Goal: Task Accomplishment & Management: Use online tool/utility

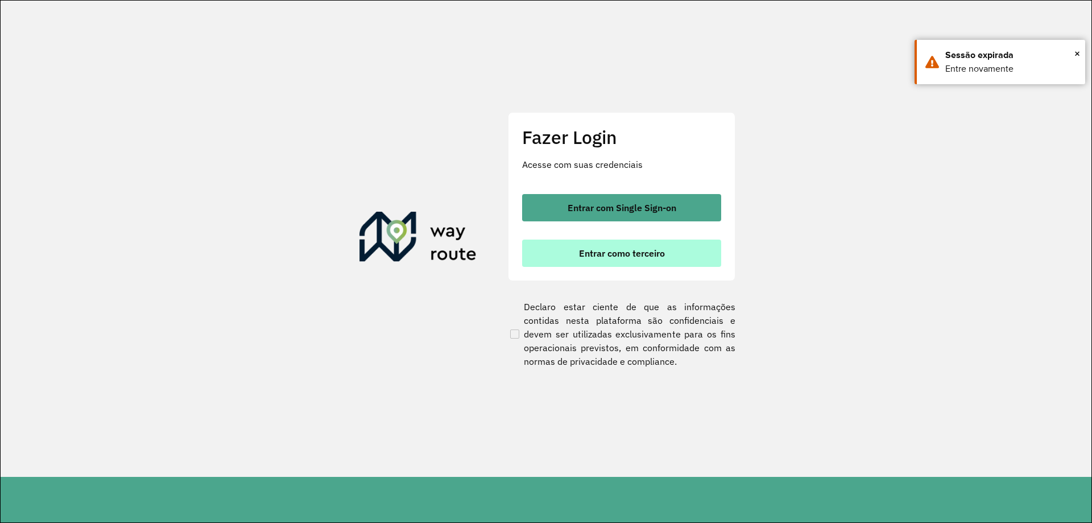
click at [586, 248] on span "Entrar como terceiro" at bounding box center [622, 252] width 86 height 9
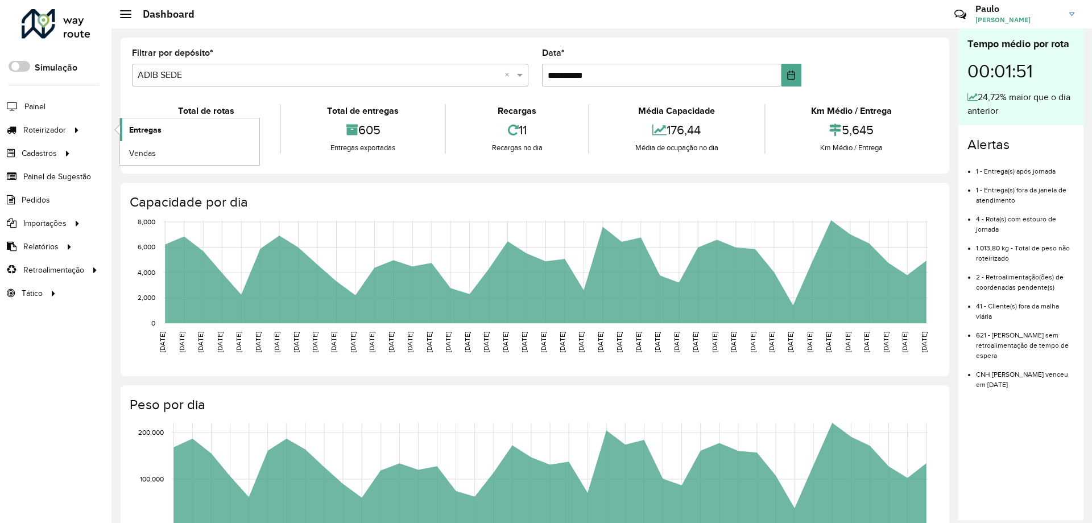
click at [154, 131] on span "Entregas" at bounding box center [145, 130] width 32 height 12
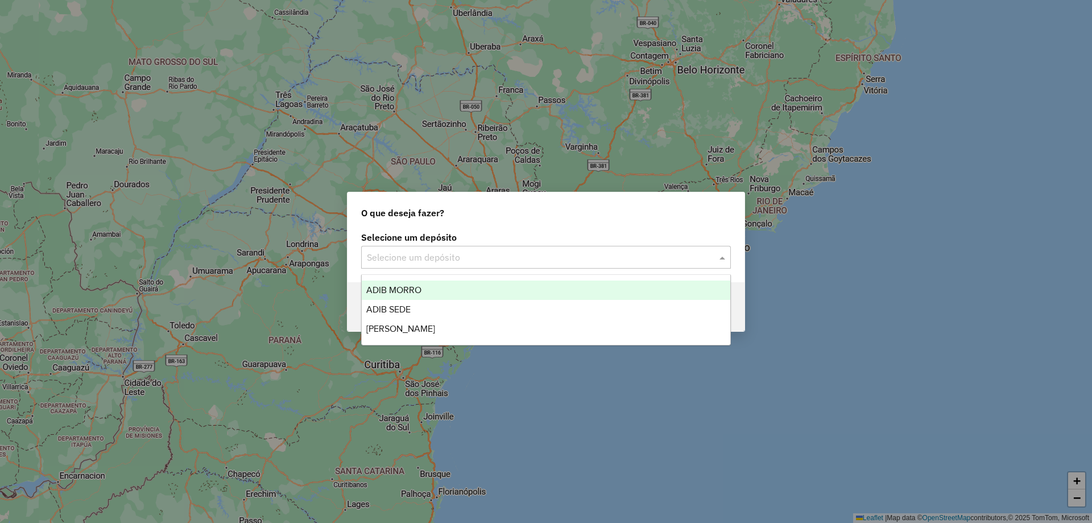
click at [504, 259] on input "text" at bounding box center [534, 258] width 335 height 14
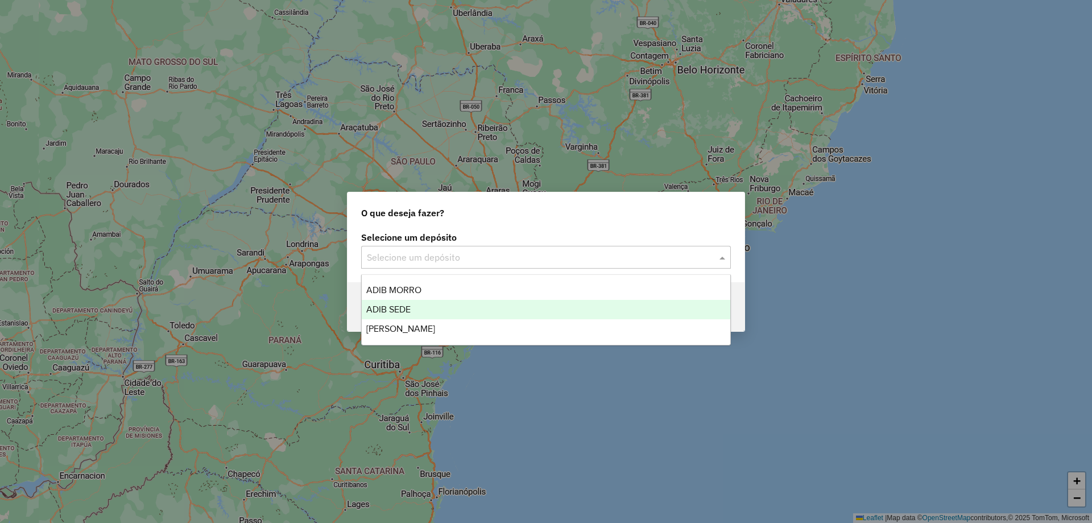
click at [470, 315] on div "ADIB SEDE" at bounding box center [546, 309] width 368 height 19
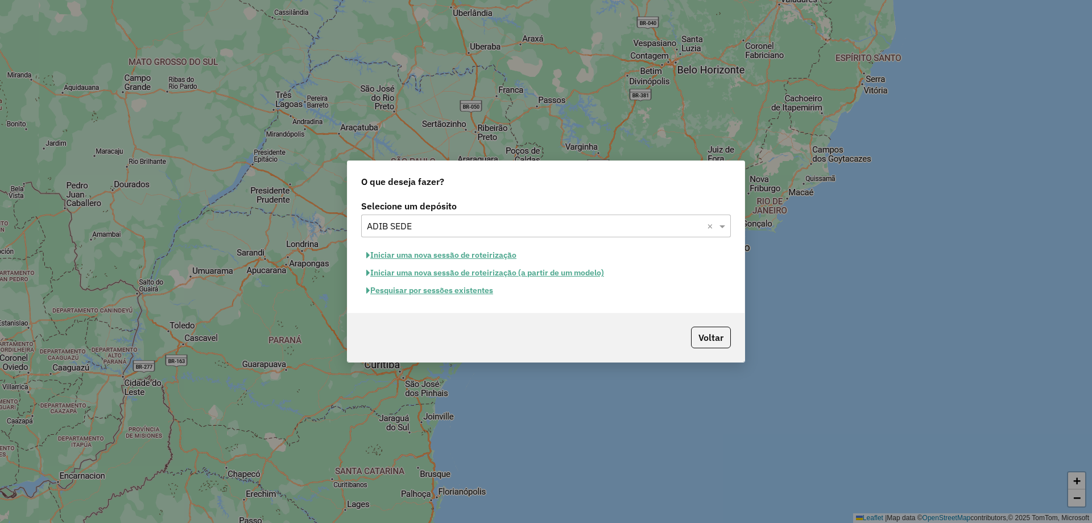
click at [472, 294] on button "Pesquisar por sessões existentes" at bounding box center [429, 290] width 137 height 18
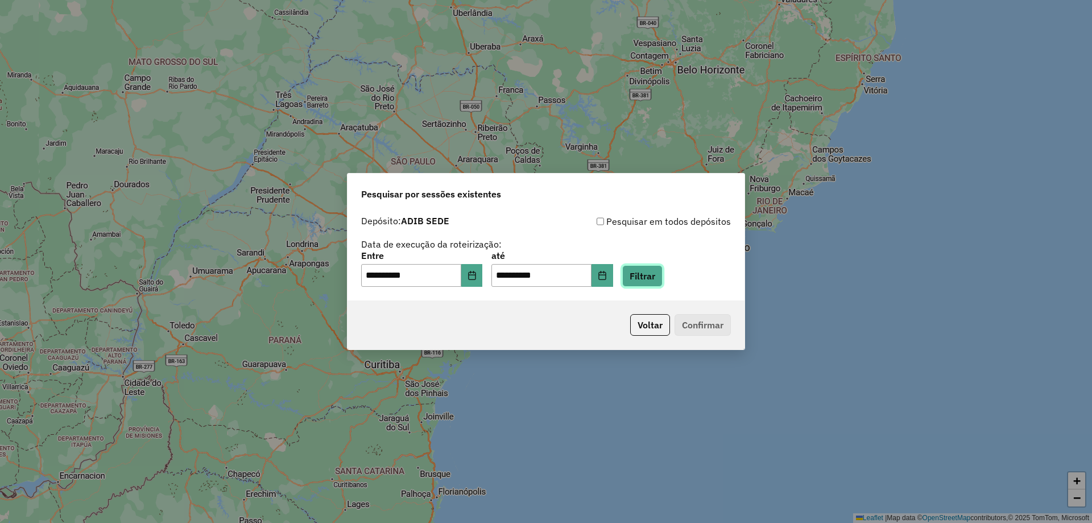
click at [662, 277] on button "Filtrar" at bounding box center [642, 276] width 40 height 22
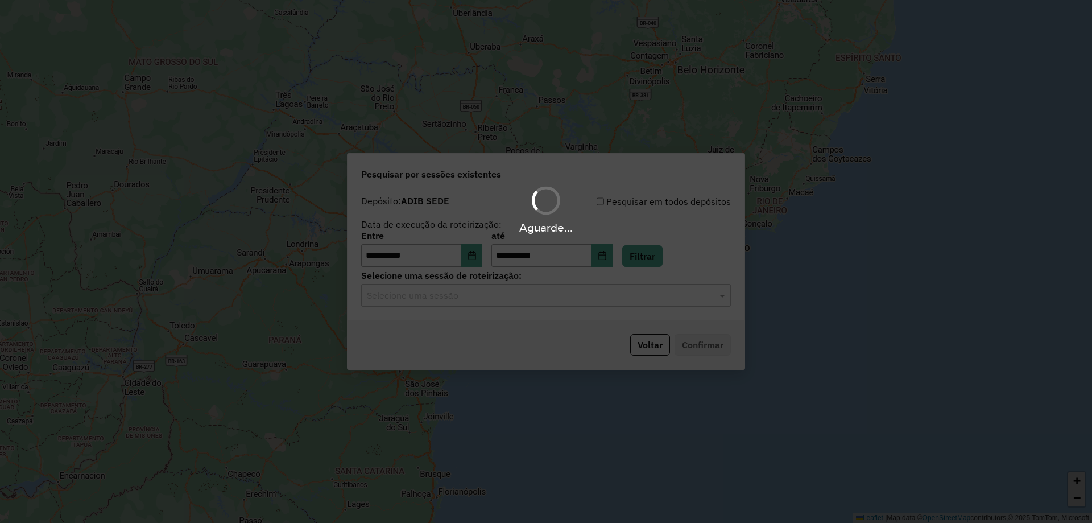
click at [536, 300] on input "text" at bounding box center [534, 296] width 335 height 14
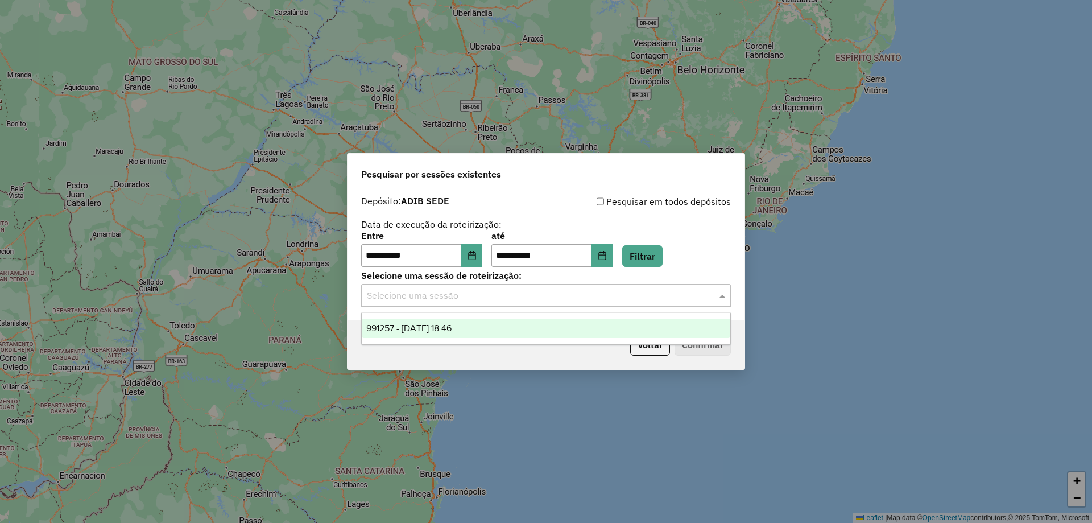
click at [516, 330] on div "991257 - 19/08/2025 18:46" at bounding box center [546, 327] width 368 height 19
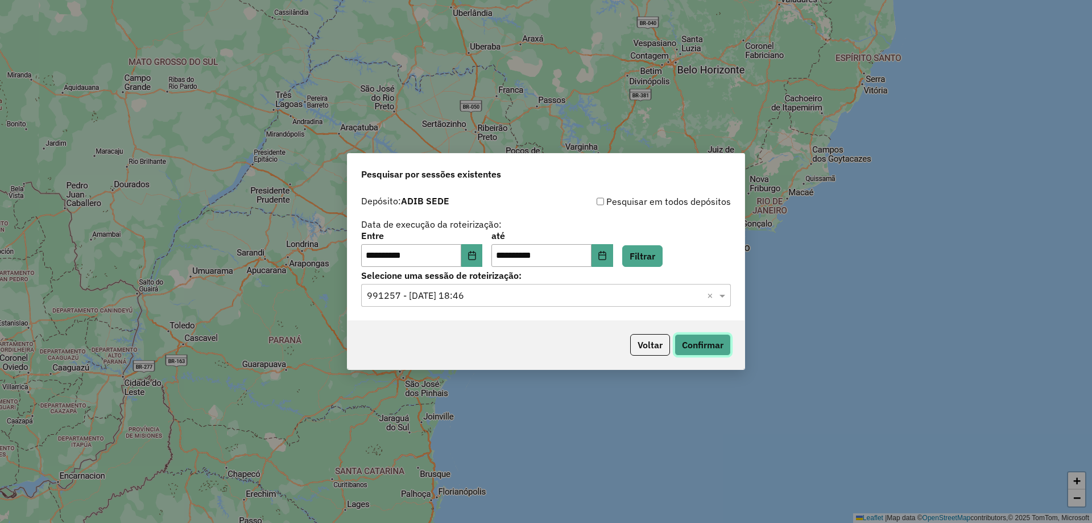
click at [700, 341] on button "Confirmar" at bounding box center [702, 345] width 56 height 22
click at [710, 345] on button "Confirmar" at bounding box center [702, 345] width 56 height 22
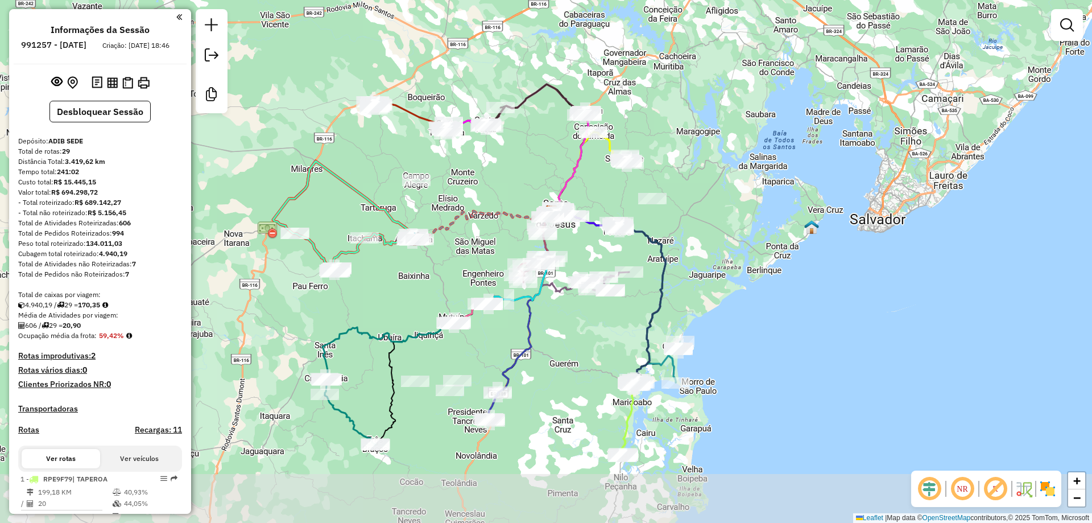
drag, startPoint x: 600, startPoint y: 397, endPoint x: 606, endPoint y: 348, distance: 49.2
click at [606, 348] on div "Janela de atendimento Grade de atendimento Capacidade Transportadoras Veículos …" at bounding box center [546, 261] width 1092 height 523
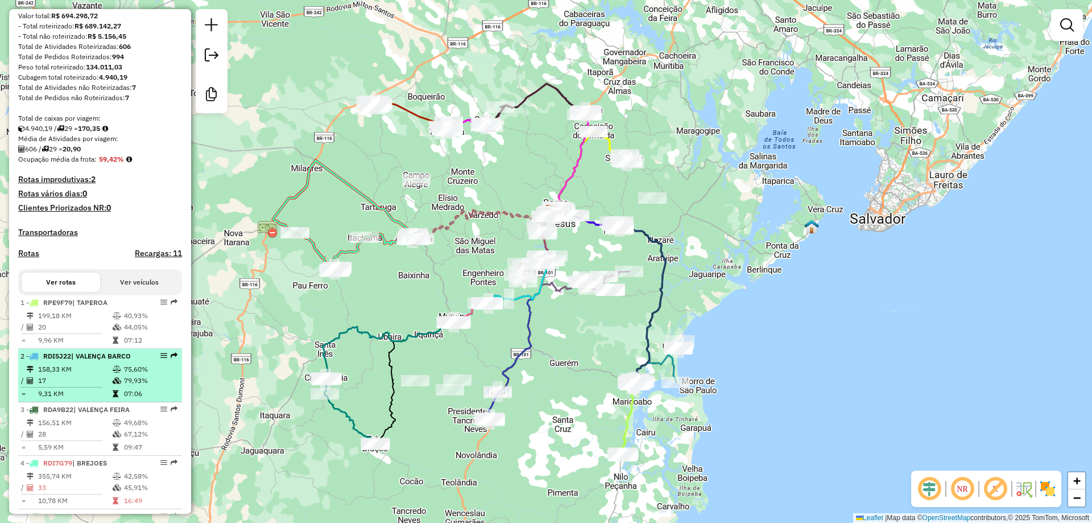
scroll to position [284, 0]
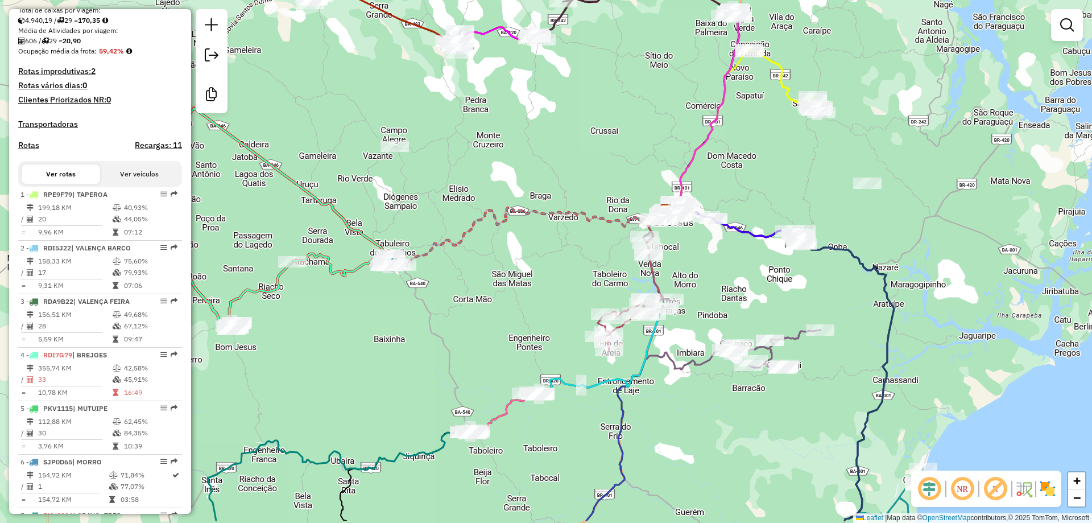
drag, startPoint x: 382, startPoint y: 259, endPoint x: 492, endPoint y: 204, distance: 123.1
click at [492, 208] on icon at bounding box center [528, 236] width 273 height 57
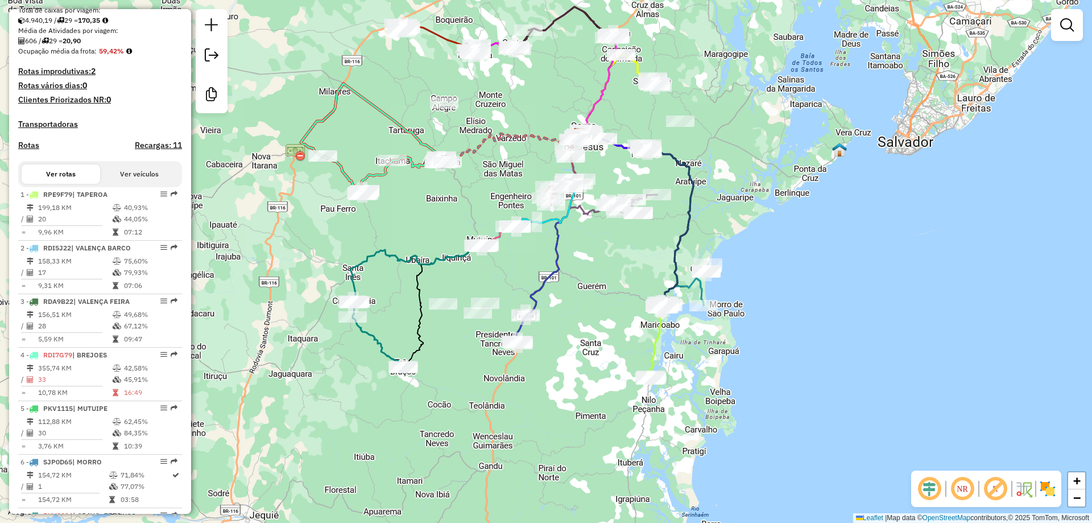
drag, startPoint x: 501, startPoint y: 291, endPoint x: 505, endPoint y: 233, distance: 58.1
click at [521, 185] on div "Janela de atendimento Grade de atendimento Capacidade Transportadoras Veículos …" at bounding box center [546, 261] width 1092 height 523
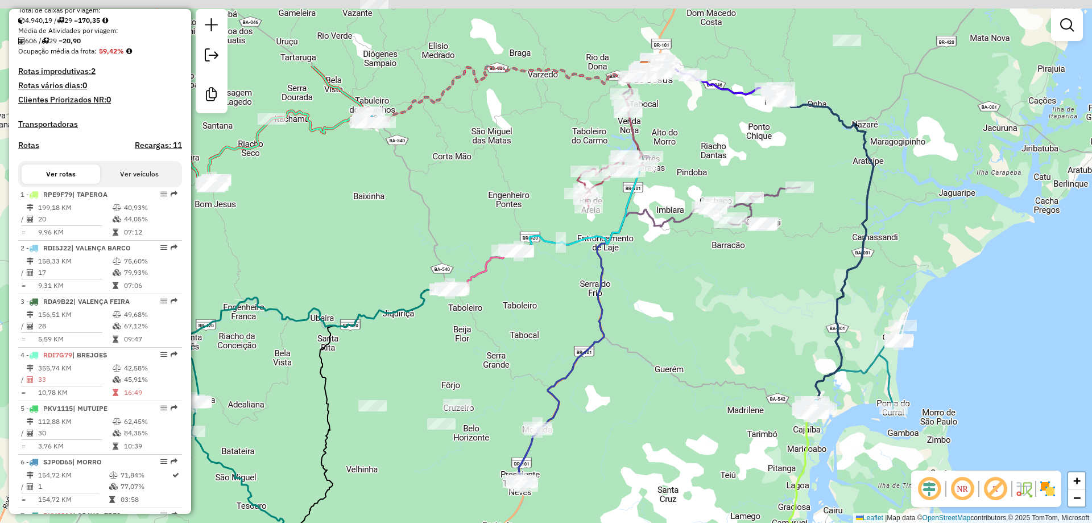
drag, startPoint x: 512, startPoint y: 115, endPoint x: 480, endPoint y: 234, distance: 122.6
click at [480, 234] on div "Janela de atendimento Grade de atendimento Capacidade Transportadoras Veículos …" at bounding box center [546, 261] width 1092 height 523
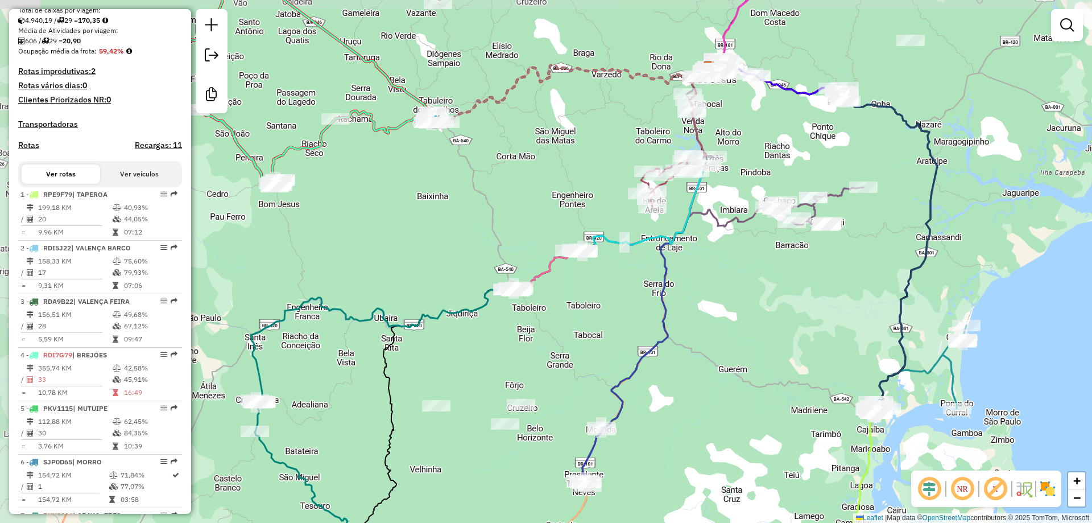
drag, startPoint x: 512, startPoint y: 304, endPoint x: 579, endPoint y: 314, distance: 68.3
click at [579, 314] on div "Janela de atendimento Grade de atendimento Capacidade Transportadoras Veículos …" at bounding box center [546, 261] width 1092 height 523
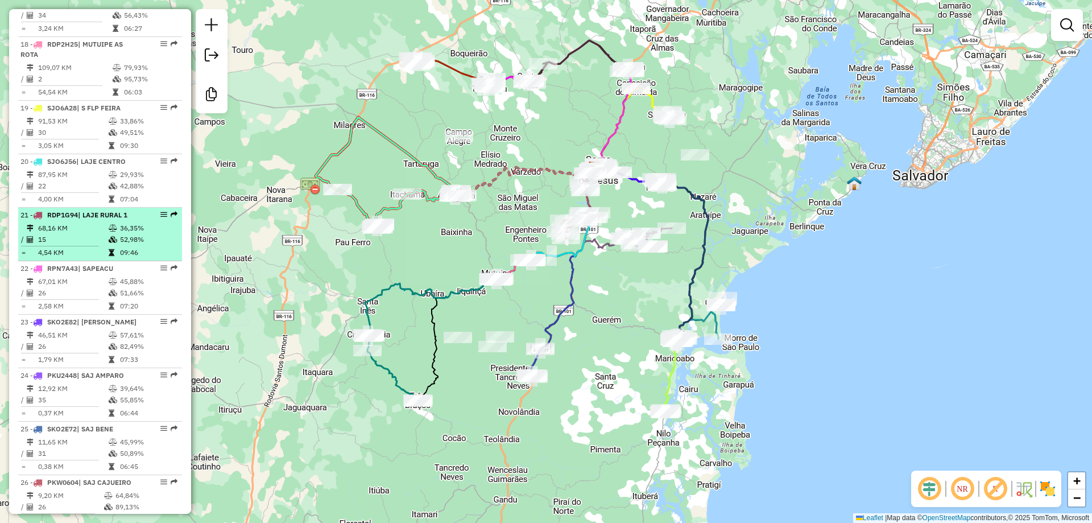
scroll to position [1365, 0]
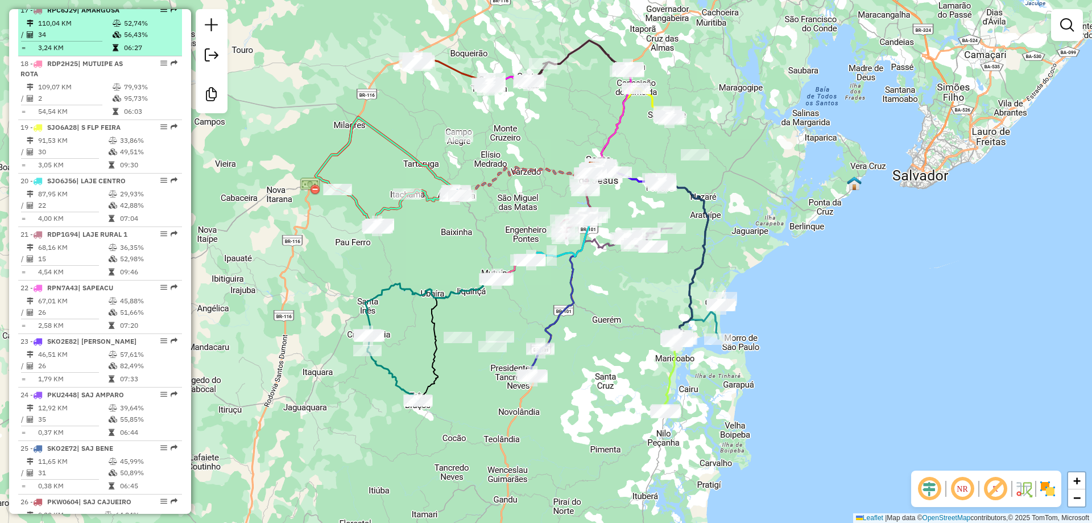
click at [160, 13] on em at bounding box center [163, 9] width 7 height 7
select select "**********"
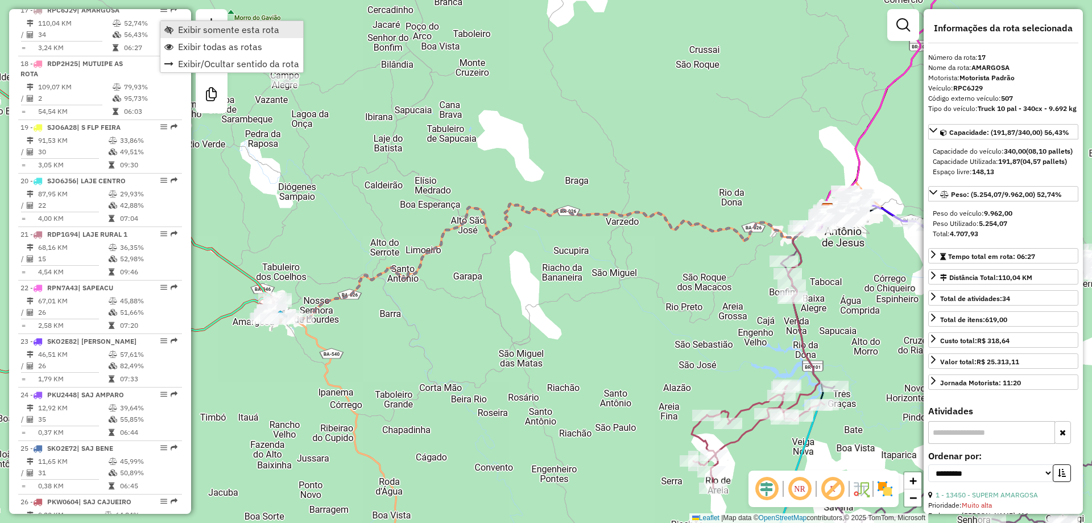
click at [209, 32] on span "Exibir somente esta rota" at bounding box center [228, 29] width 101 height 9
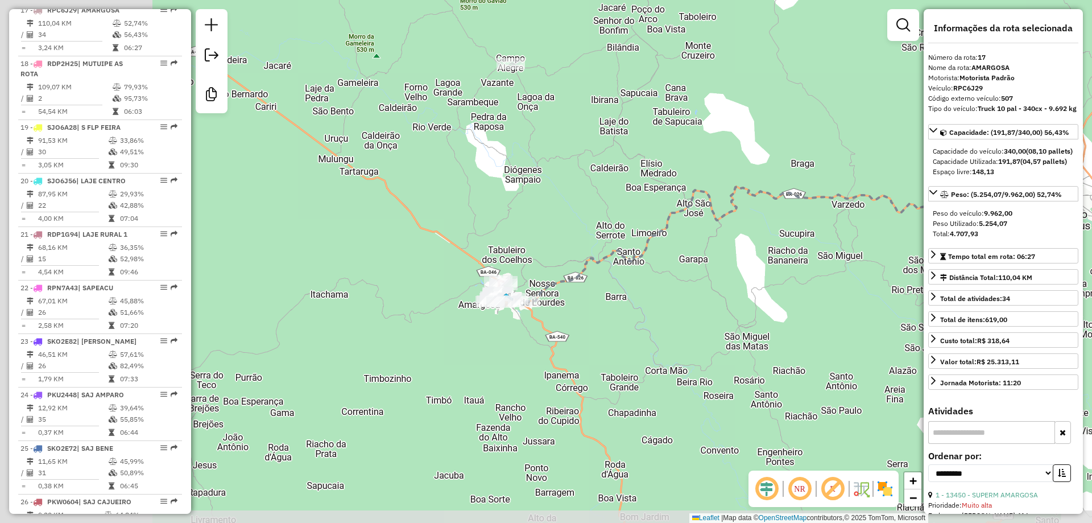
drag, startPoint x: 347, startPoint y: 198, endPoint x: 563, endPoint y: 180, distance: 216.8
click at [562, 180] on div "Janela de atendimento Grade de atendimento Capacidade Transportadoras Veículos …" at bounding box center [546, 261] width 1092 height 523
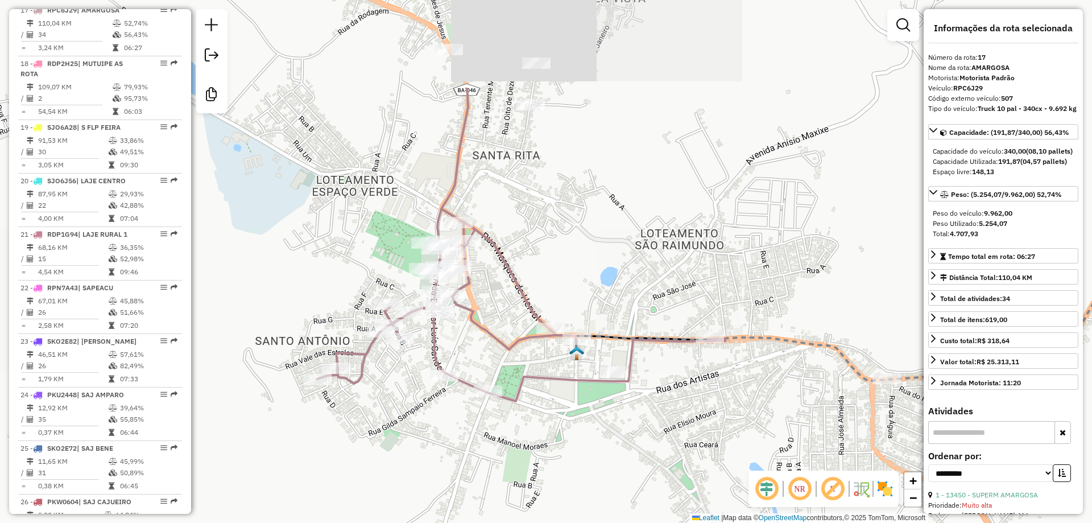
drag, startPoint x: 627, startPoint y: 125, endPoint x: 752, endPoint y: 264, distance: 187.2
click at [752, 264] on div "Janela de atendimento Grade de atendimento Capacidade Transportadoras Veículos …" at bounding box center [546, 261] width 1092 height 523
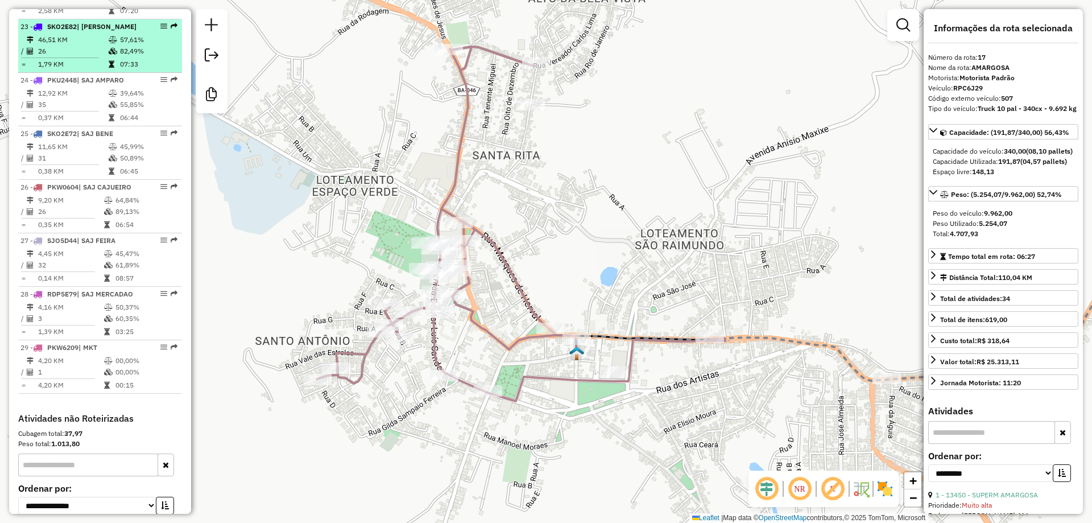
scroll to position [1706, 0]
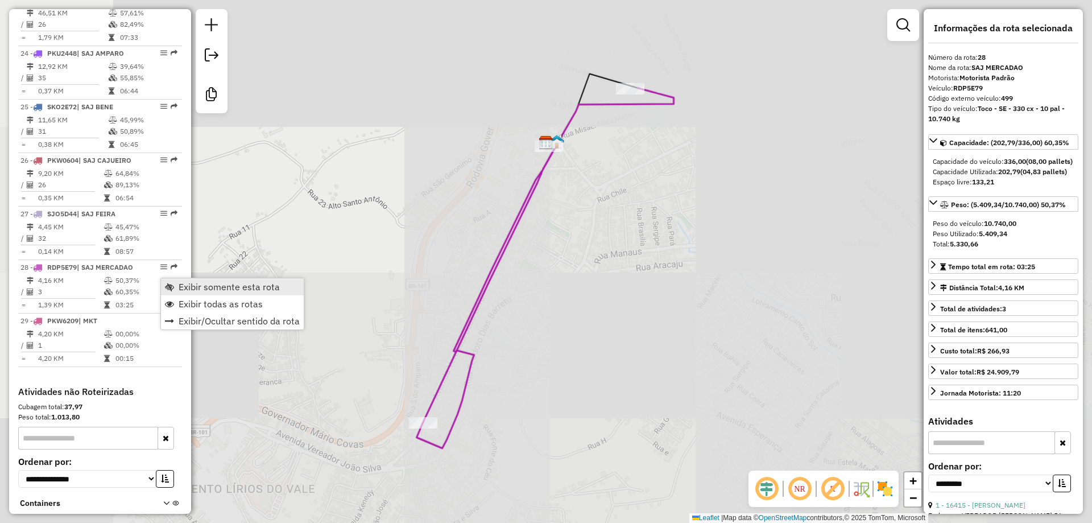
click at [184, 286] on span "Exibir somente esta rota" at bounding box center [229, 286] width 101 height 9
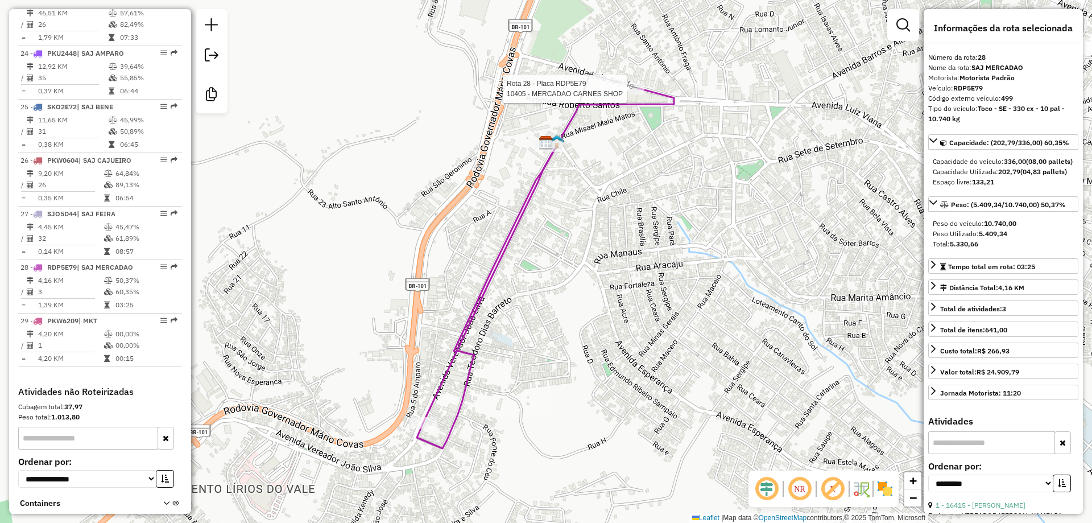
scroll to position [1768, 0]
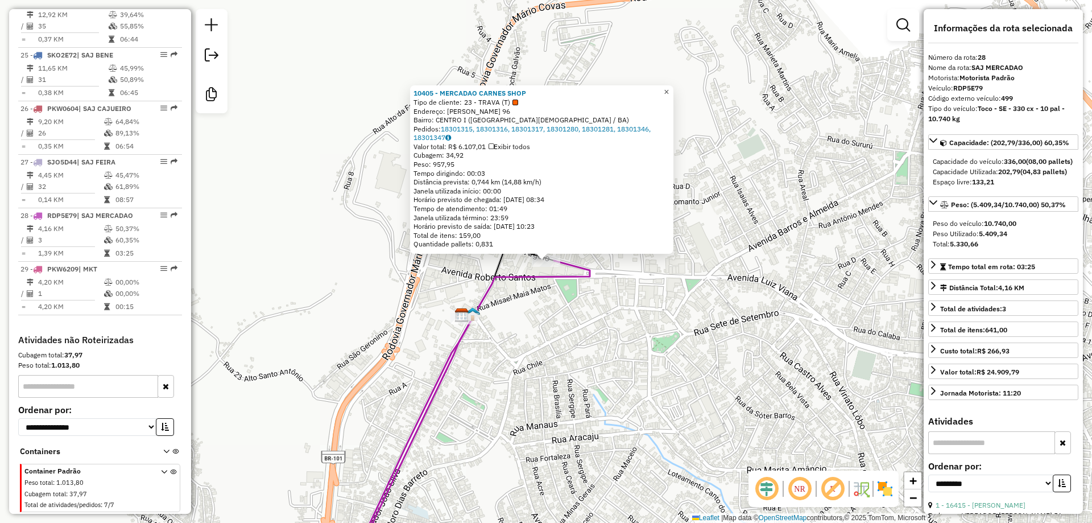
click at [669, 90] on span "×" at bounding box center [666, 92] width 5 height 10
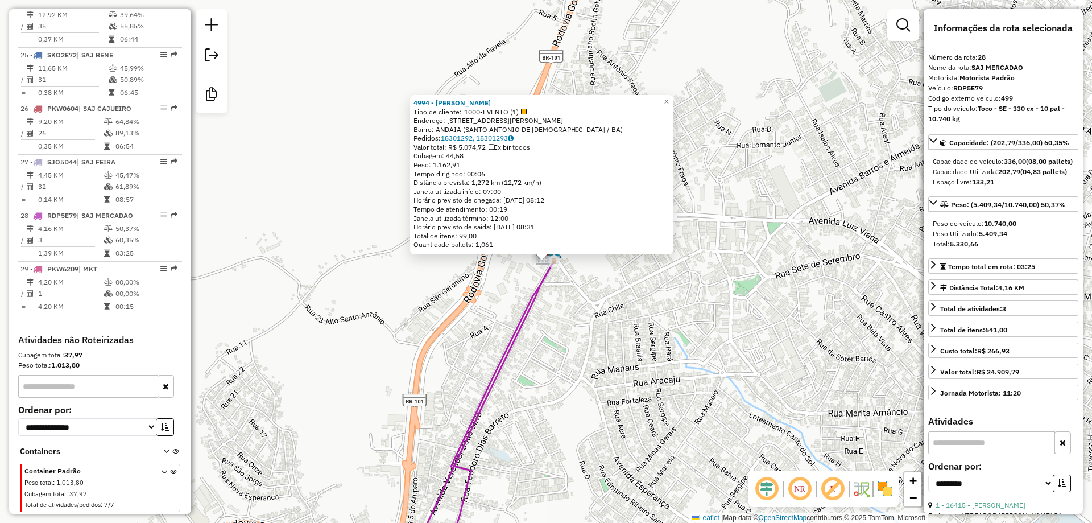
click at [476, 360] on div "4994 - [PERSON_NAME] Tipo de cliente: 1000-EVENTO (1) Endereço: [STREET_ADDRESS…" at bounding box center [546, 261] width 1092 height 523
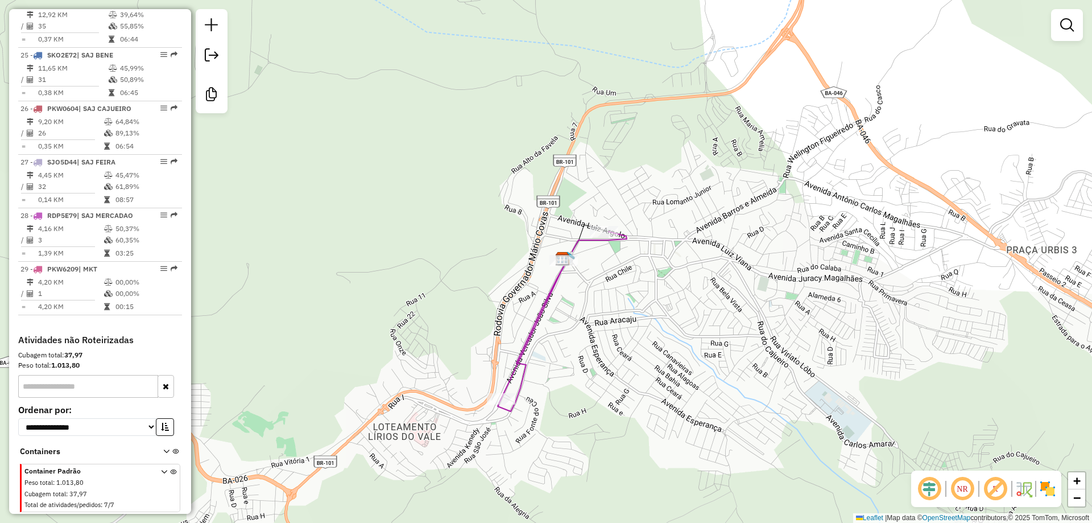
drag, startPoint x: 570, startPoint y: 363, endPoint x: 596, endPoint y: 275, distance: 91.5
click at [596, 275] on div "Janela de atendimento Grade de atendimento Capacidade Transportadoras Veículos …" at bounding box center [546, 261] width 1092 height 523
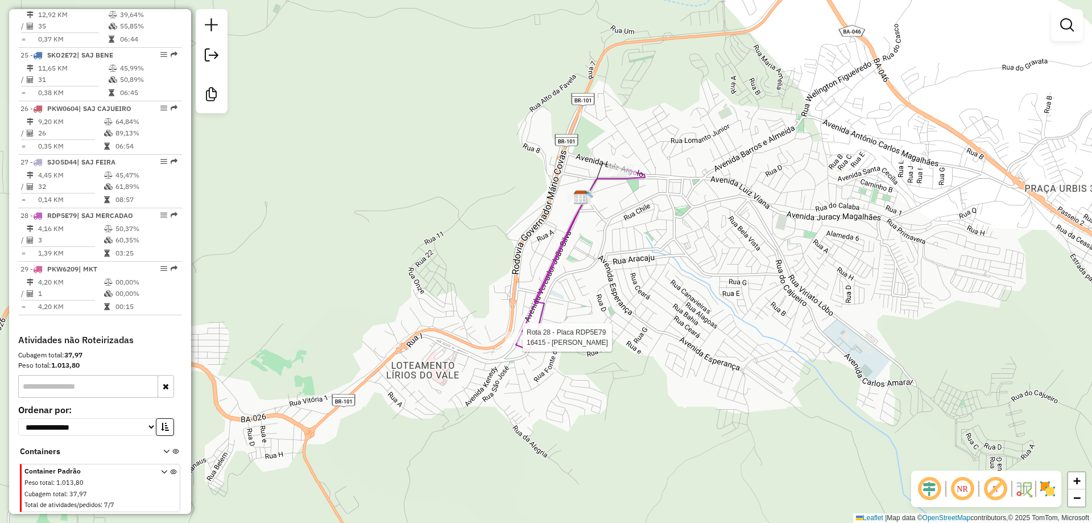
select select "**********"
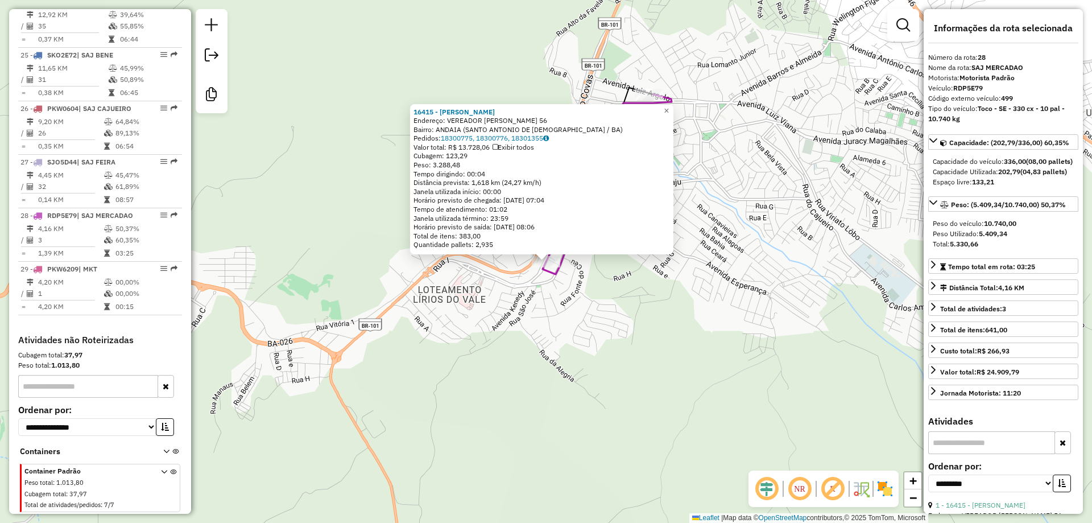
click at [591, 300] on div "16415 - [PERSON_NAME]: VEREADOR [PERSON_NAME] 56 Bairro: ANDAIA ([GEOGRAPHIC_DA…" at bounding box center [546, 261] width 1092 height 523
